Goal: Use online tool/utility: Utilize a website feature to perform a specific function

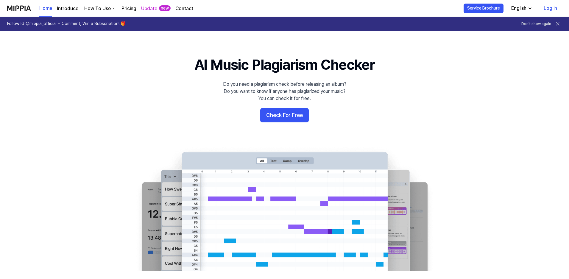
click at [297, 115] on button "Check For Free" at bounding box center [284, 115] width 49 height 14
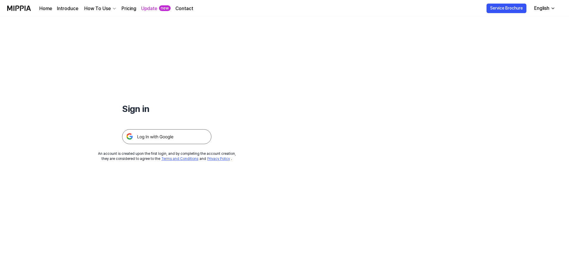
click at [195, 140] on img at bounding box center [166, 136] width 89 height 15
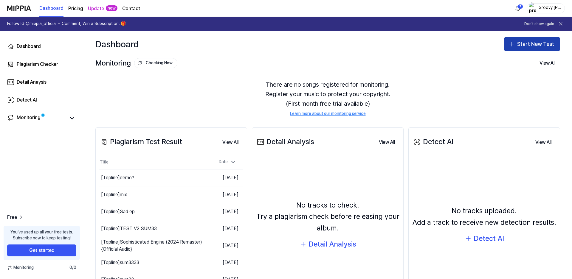
click at [528, 45] on button "Start New Test" at bounding box center [532, 44] width 56 height 14
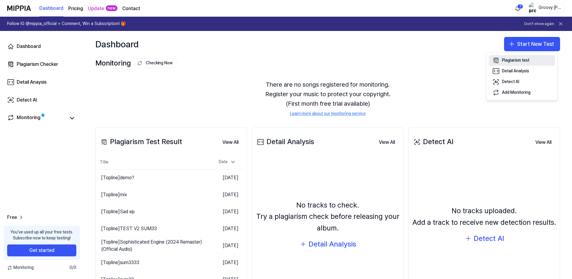
click at [530, 61] on button "Plagiarism test" at bounding box center [522, 60] width 66 height 11
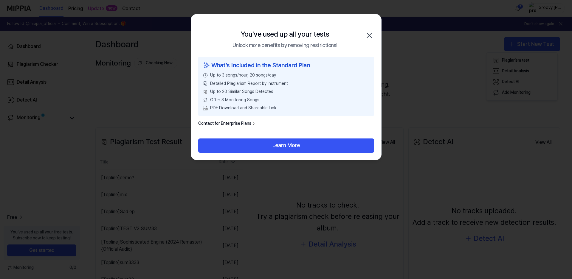
click at [369, 33] on icon "button" at bounding box center [369, 36] width 10 height 10
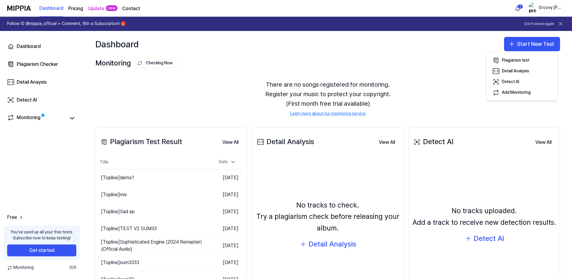
click at [440, 83] on div "There are no songs registered for monitoring. Register your music to protect yo…" at bounding box center [327, 98] width 465 height 51
click at [559, 23] on icon at bounding box center [561, 24] width 6 height 6
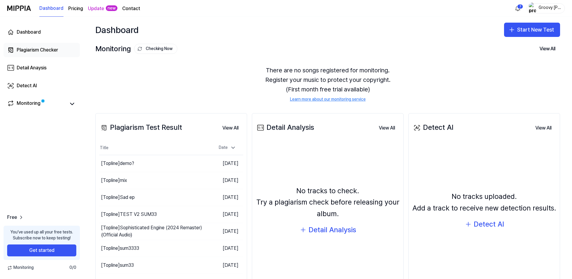
click at [22, 44] on link "Plagiarism Checker" at bounding box center [42, 50] width 76 height 14
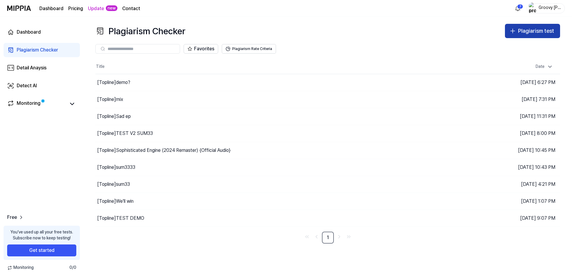
click at [542, 33] on div "Plagiarism test" at bounding box center [536, 31] width 36 height 9
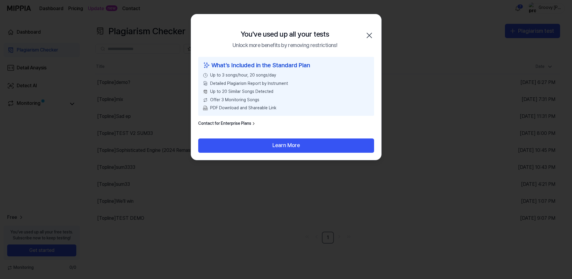
click at [369, 34] on icon "button" at bounding box center [369, 36] width 10 height 10
